Goal: Check status: Check status

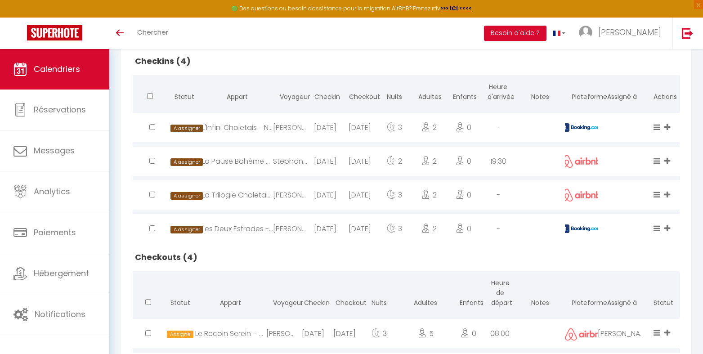
scroll to position [240, 0]
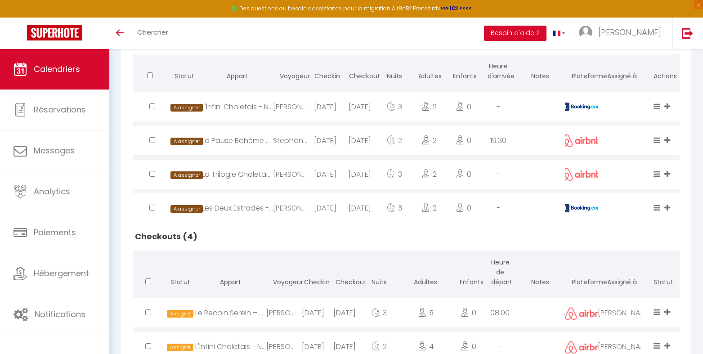
click at [577, 103] on img at bounding box center [581, 107] width 40 height 9
select select "0"
select select "1"
select select
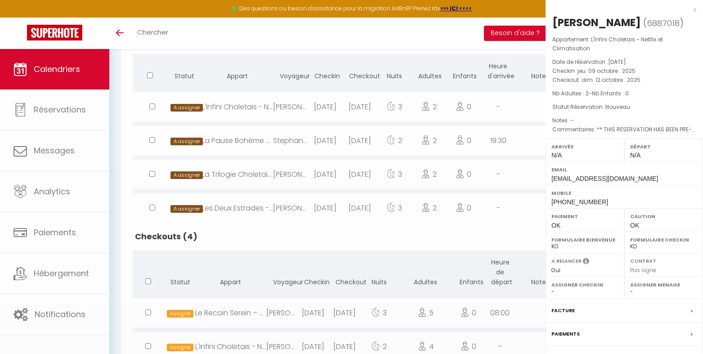
select select "47392"
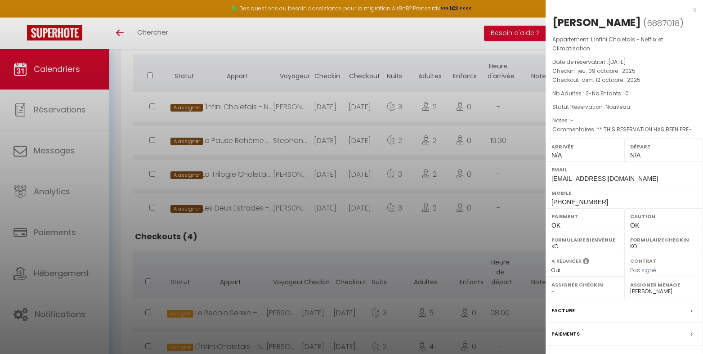
click at [492, 113] on div at bounding box center [351, 177] width 703 height 354
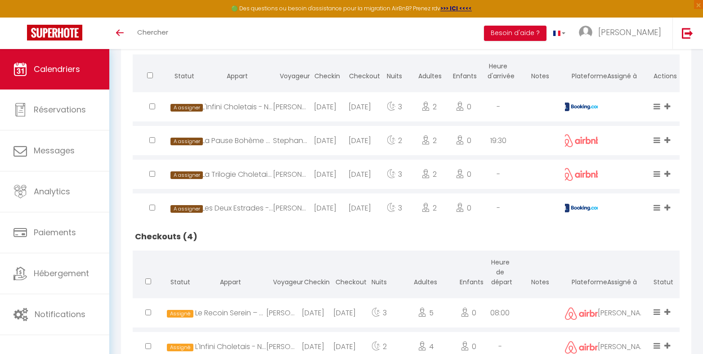
click at [574, 207] on img at bounding box center [581, 208] width 40 height 9
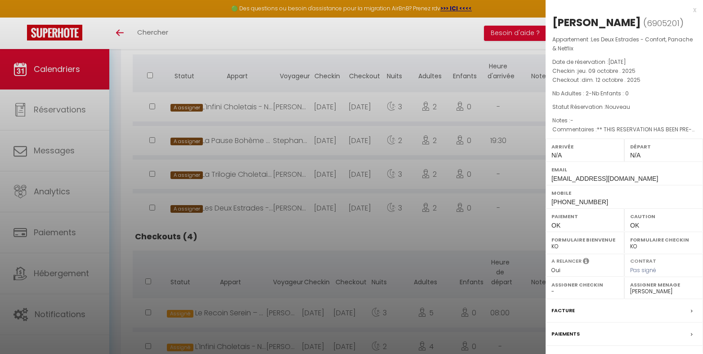
click at [524, 211] on div at bounding box center [351, 177] width 703 height 354
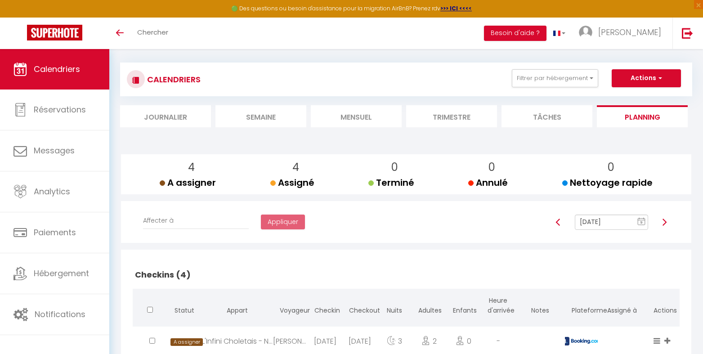
scroll to position [0, 0]
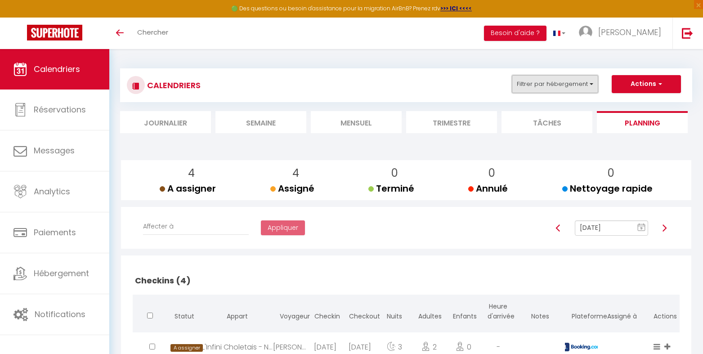
click at [591, 81] on button "Filtrer par hébergement" at bounding box center [555, 84] width 86 height 18
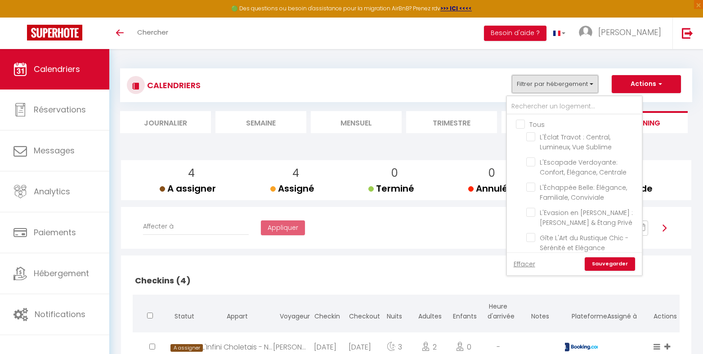
click at [591, 81] on button "Filtrer par hébergement" at bounding box center [555, 84] width 86 height 18
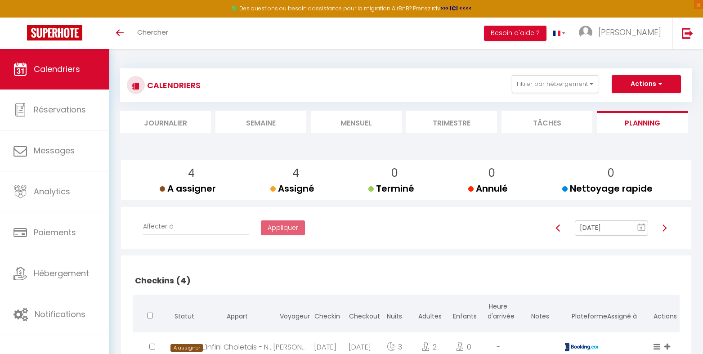
click at [642, 224] on icon "9" at bounding box center [641, 227] width 8 height 8
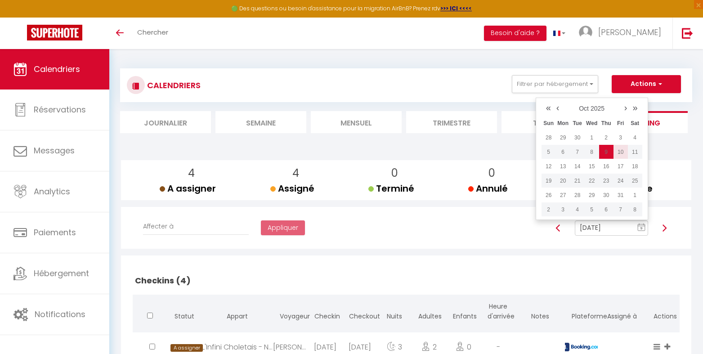
click at [620, 148] on td "10" at bounding box center [621, 152] width 14 height 14
type input "[DATE]"
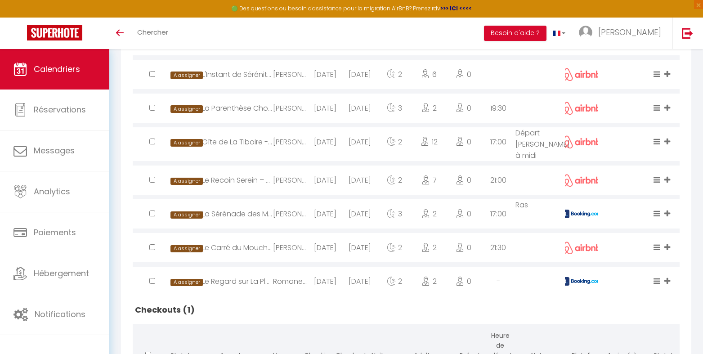
scroll to position [360, 0]
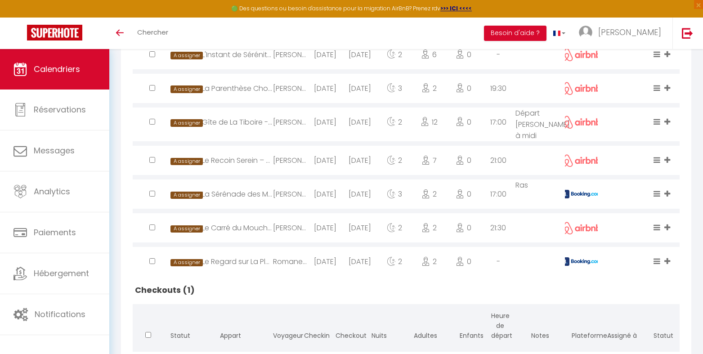
click at [564, 190] on td "Ras" at bounding box center [539, 194] width 49 height 34
click at [569, 190] on img at bounding box center [581, 194] width 40 height 9
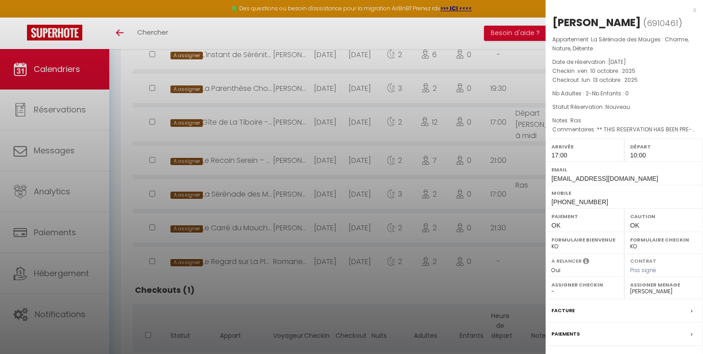
click at [501, 186] on div at bounding box center [351, 177] width 703 height 354
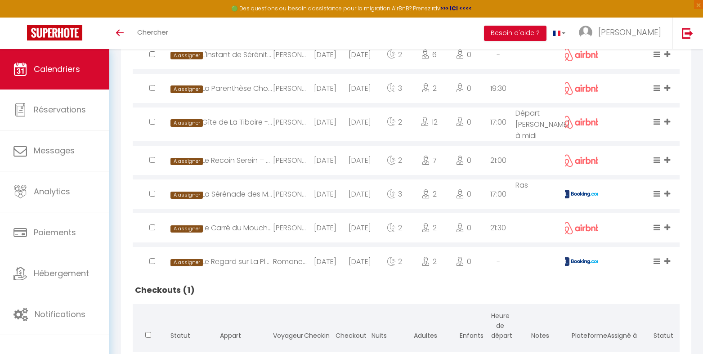
click at [569, 257] on img at bounding box center [581, 261] width 40 height 9
select select "0"
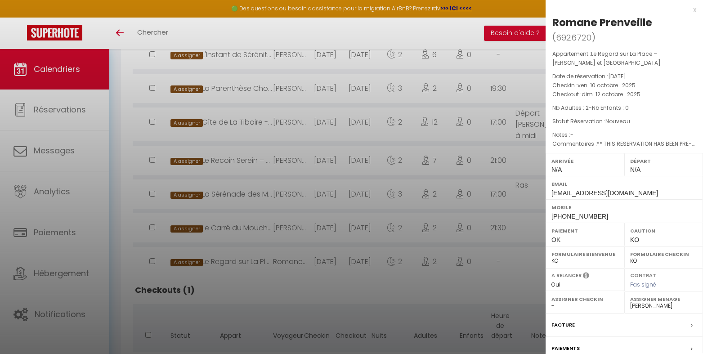
click at [496, 264] on div at bounding box center [351, 177] width 703 height 354
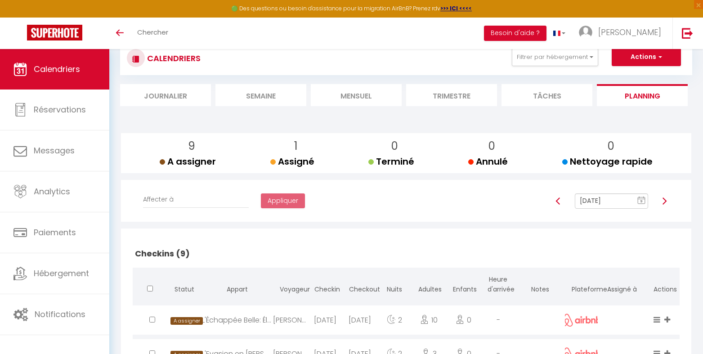
scroll to position [0, 0]
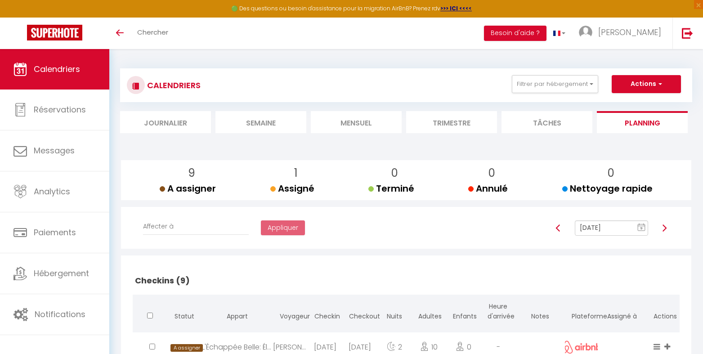
drag, startPoint x: 374, startPoint y: 125, endPoint x: 354, endPoint y: 127, distance: 19.9
click at [370, 125] on li "Mensuel" at bounding box center [356, 122] width 91 height 22
